Goal: Transaction & Acquisition: Purchase product/service

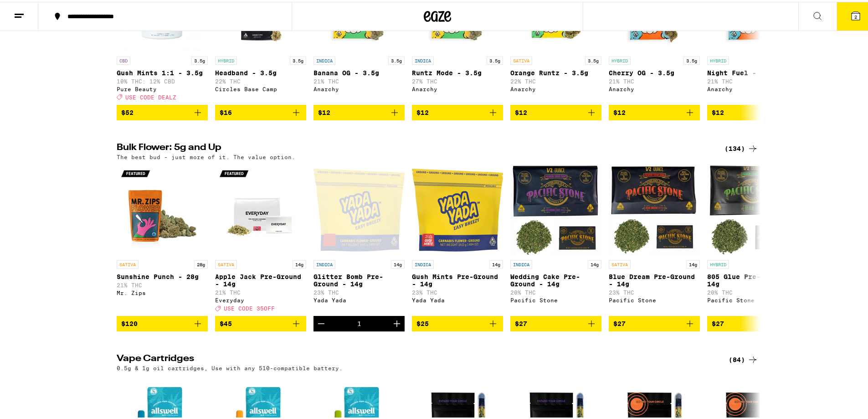
scroll to position [1048, 0]
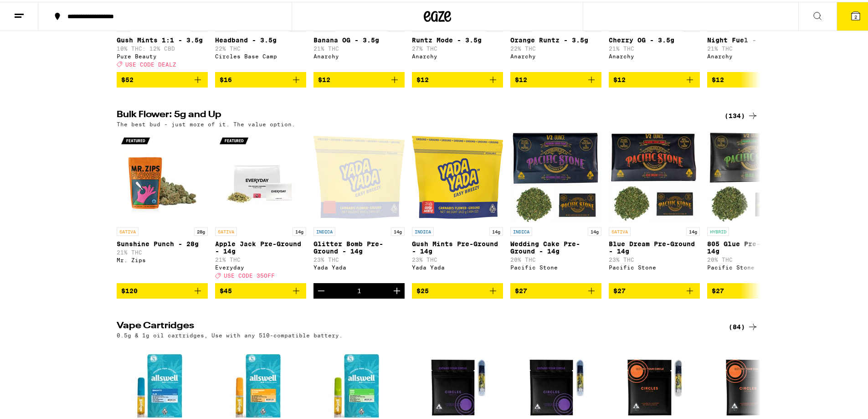
click at [747, 119] on icon at bounding box center [752, 113] width 11 height 11
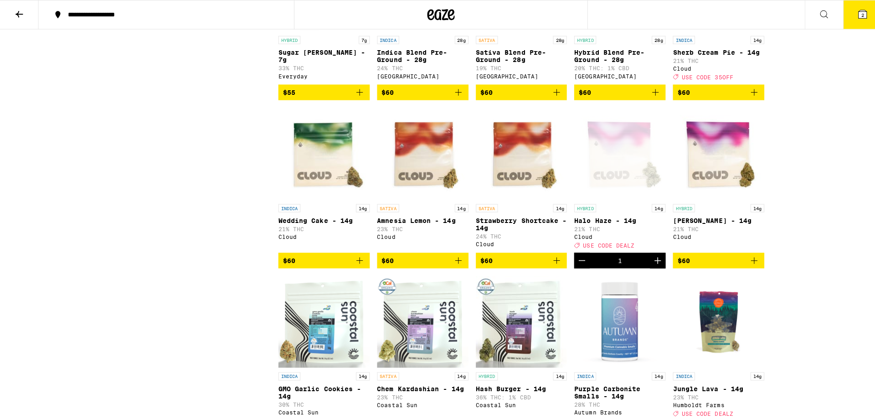
scroll to position [2369, 0]
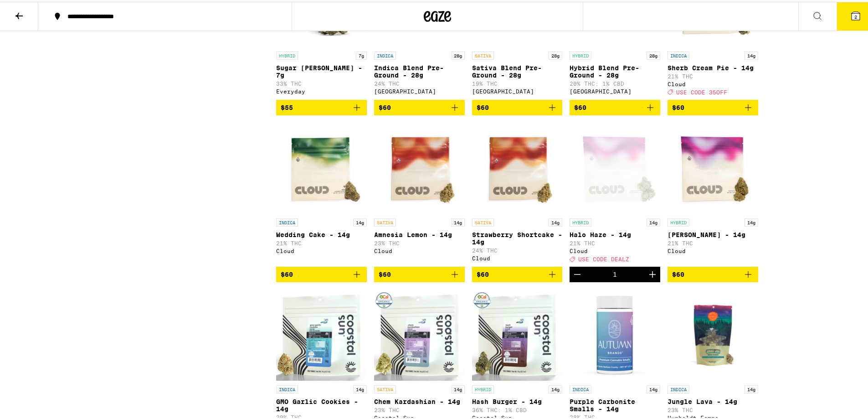
click at [854, 17] on span "2" at bounding box center [855, 14] width 3 height 5
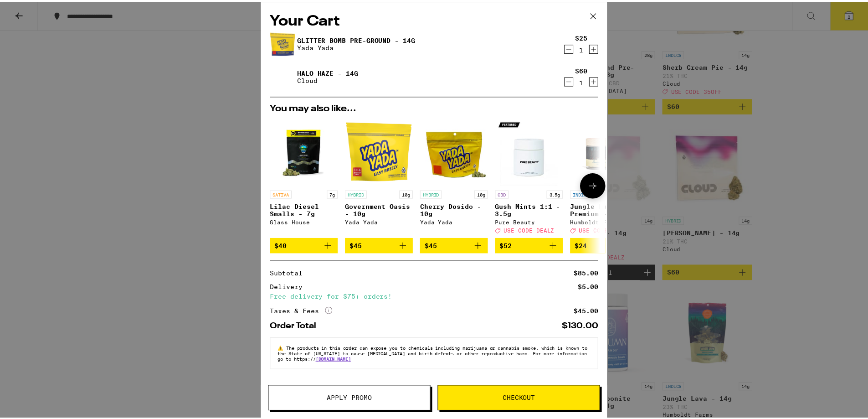
scroll to position [2, 0]
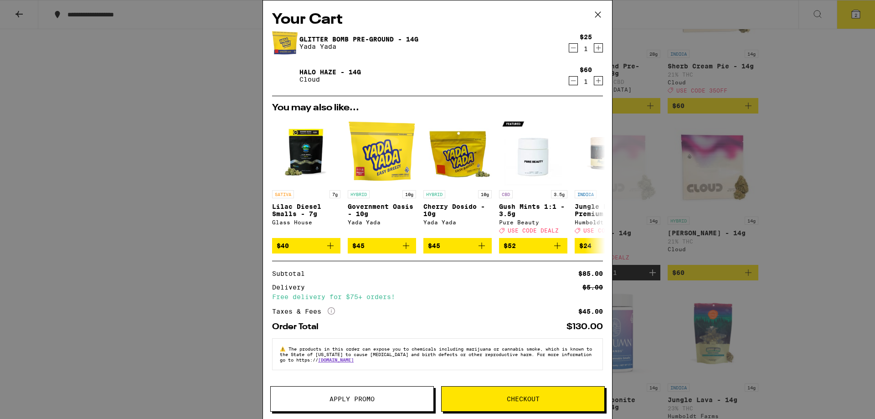
click at [370, 396] on span "Apply Promo" at bounding box center [351, 398] width 45 height 6
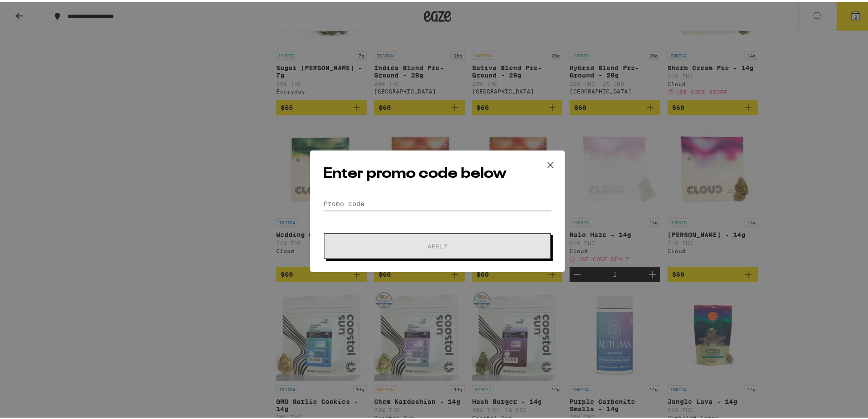
click at [374, 197] on input "Promo Code" at bounding box center [437, 202] width 229 height 14
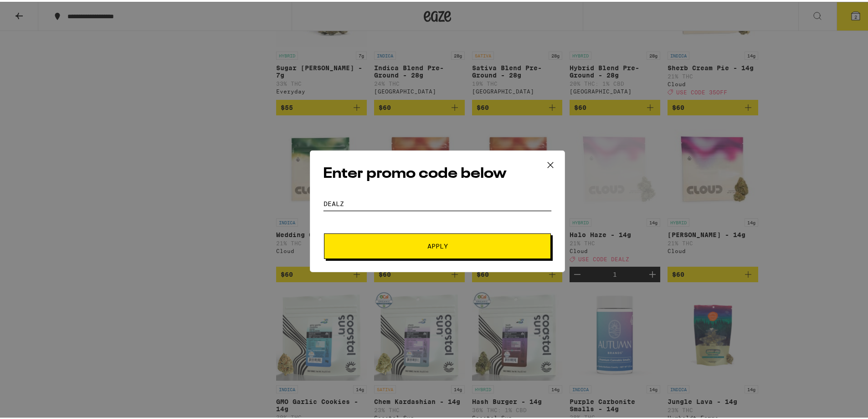
type input "dealz"
click at [406, 240] on button "Apply" at bounding box center [437, 244] width 227 height 26
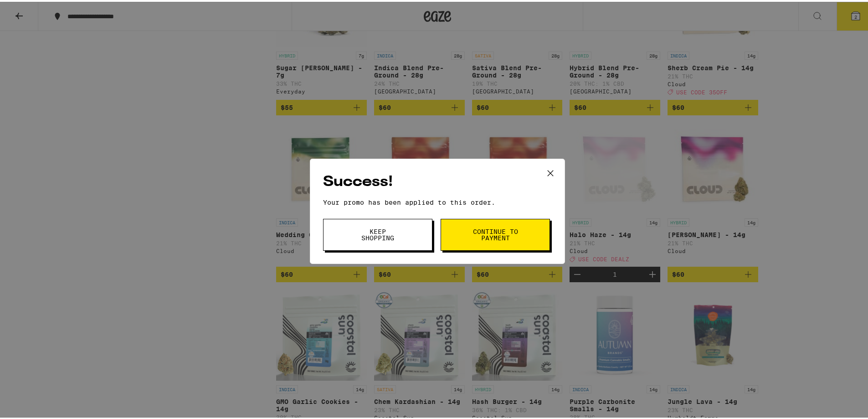
click at [472, 226] on span "Continue to payment" at bounding box center [495, 232] width 46 height 13
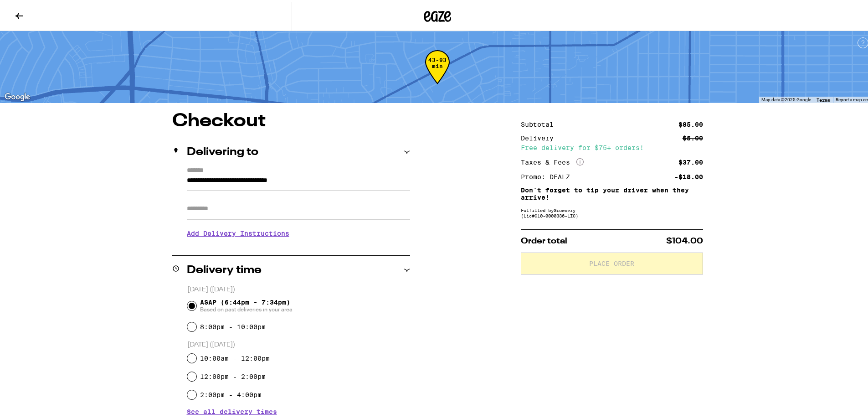
scroll to position [182, 0]
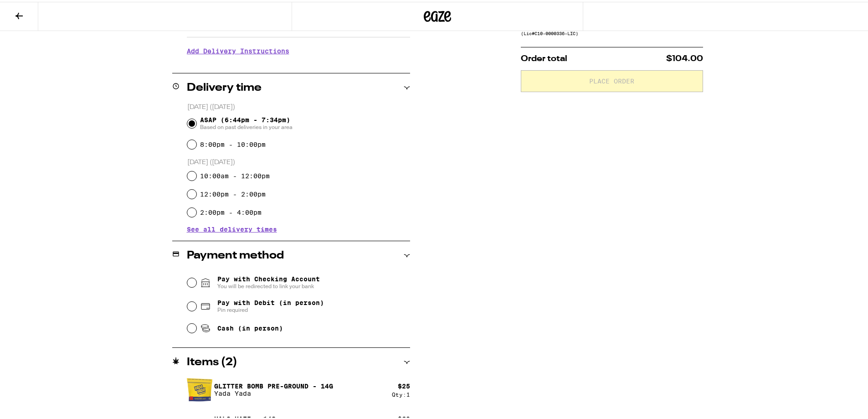
click at [210, 303] on span "Pay with Debit (in person) Pin required" at bounding box center [262, 304] width 124 height 15
click at [196, 303] on input "Pay with Debit (in person) Pin required" at bounding box center [191, 304] width 9 height 9
radio input "true"
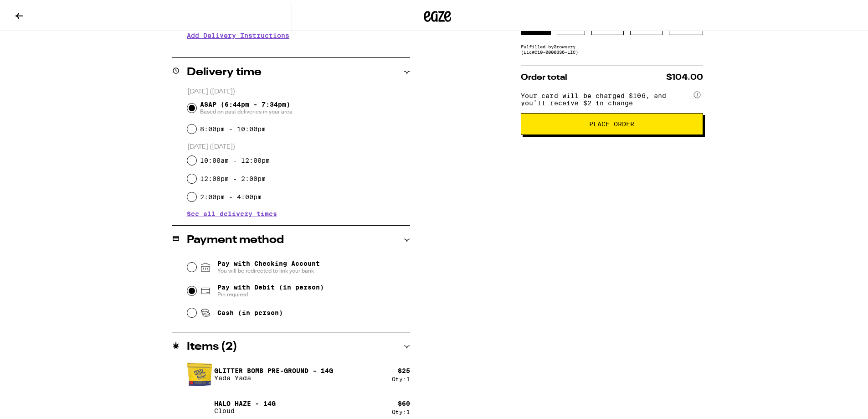
scroll to position [205, 0]
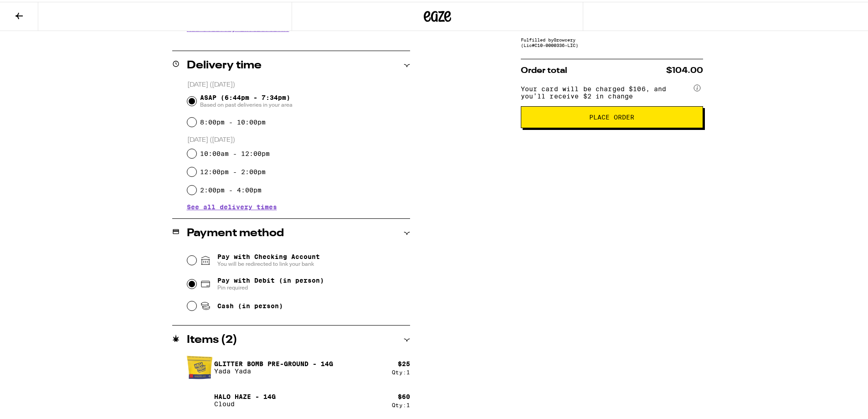
click at [601, 115] on button "Place Order" at bounding box center [612, 115] width 182 height 22
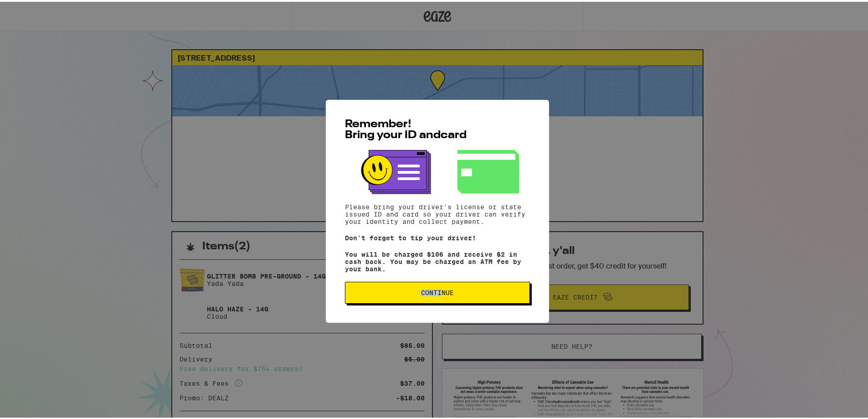
drag, startPoint x: 441, startPoint y: 279, endPoint x: 438, endPoint y: 288, distance: 9.2
click at [439, 288] on div "Remember! Bring your ID and card Please bring your driver's license or state is…" at bounding box center [437, 209] width 223 height 223
click at [438, 288] on button "Continue" at bounding box center [437, 291] width 185 height 22
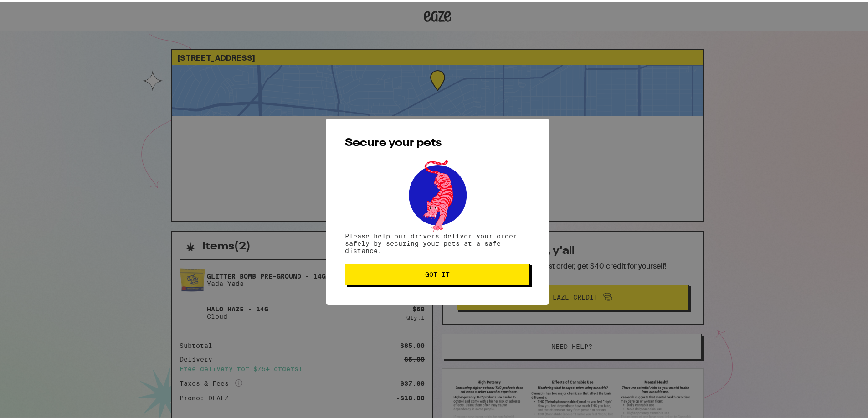
click at [471, 273] on span "Got it" at bounding box center [437, 272] width 169 height 6
